Goal: Navigation & Orientation: Find specific page/section

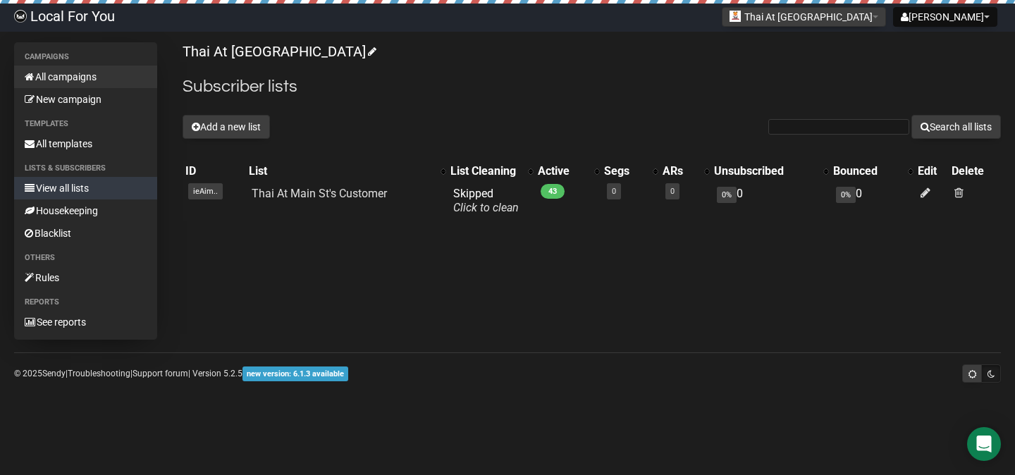
click at [97, 76] on link "All campaigns" at bounding box center [85, 77] width 143 height 23
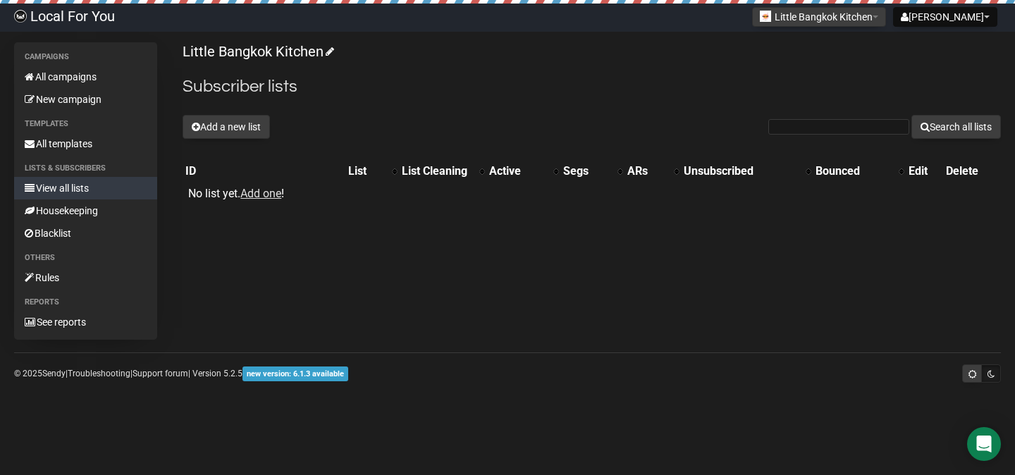
click at [95, 20] on link "Local For You" at bounding box center [64, 18] width 129 height 28
